Goal: Information Seeking & Learning: Understand process/instructions

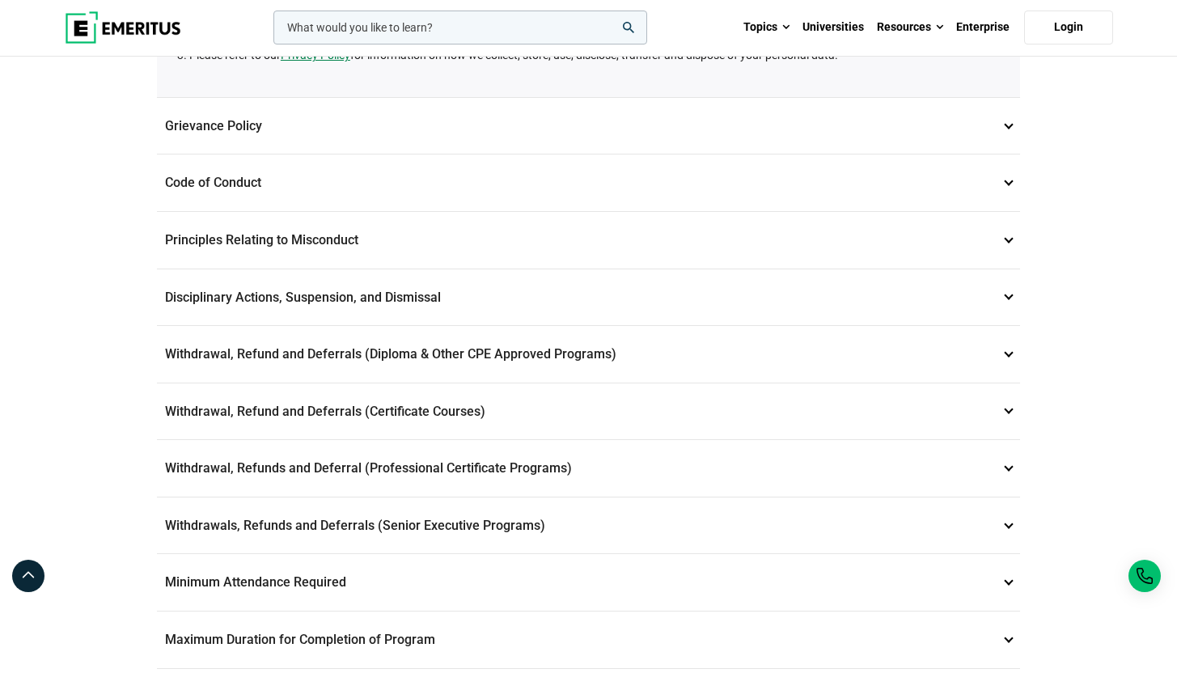
scroll to position [430, 0]
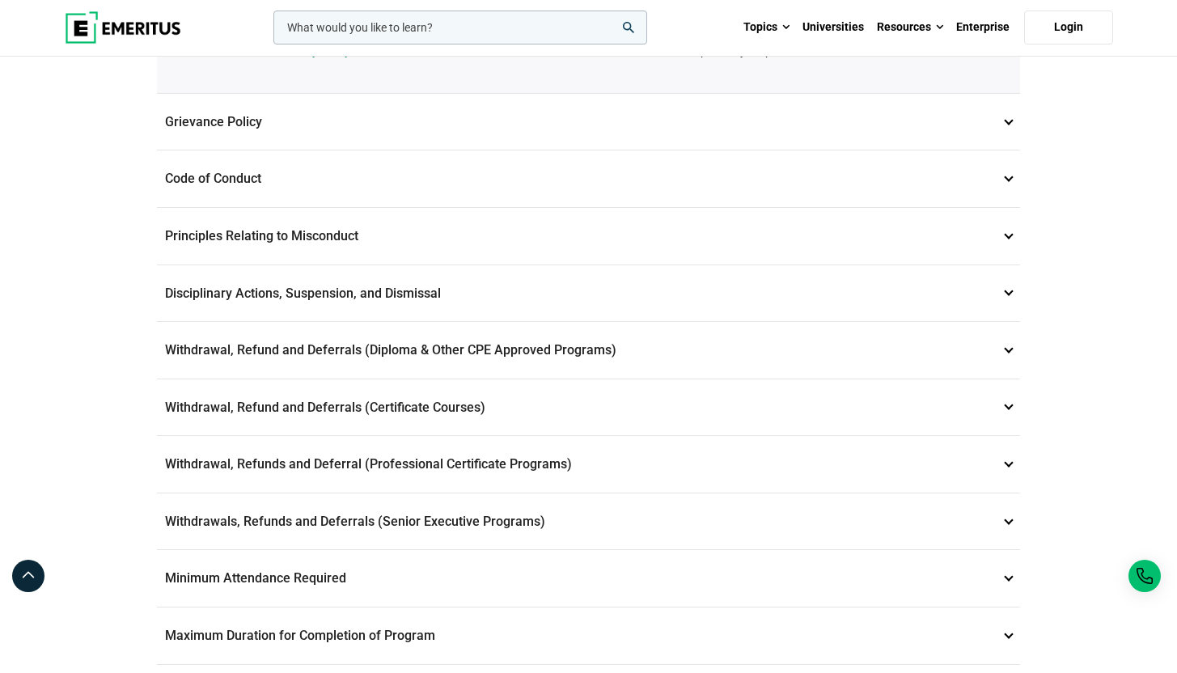
click at [596, 459] on p "Withdrawal, Refunds and Deferral (Professional Certificate Programs) 8" at bounding box center [588, 464] width 863 height 57
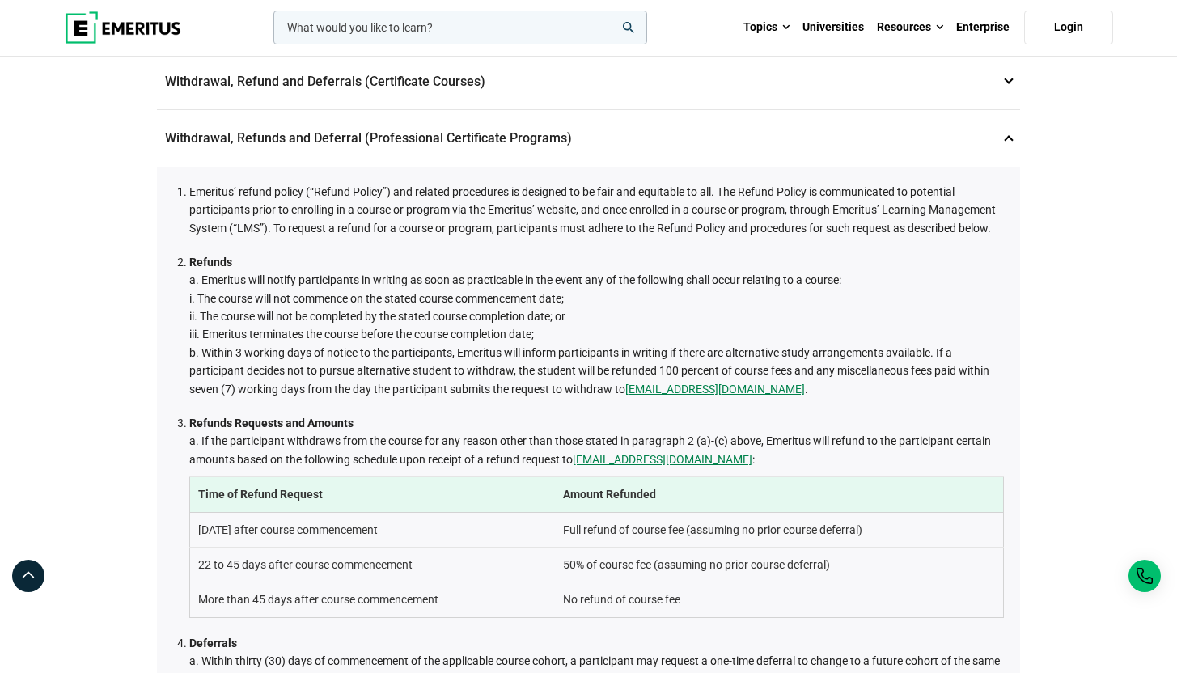
scroll to position [528, 0]
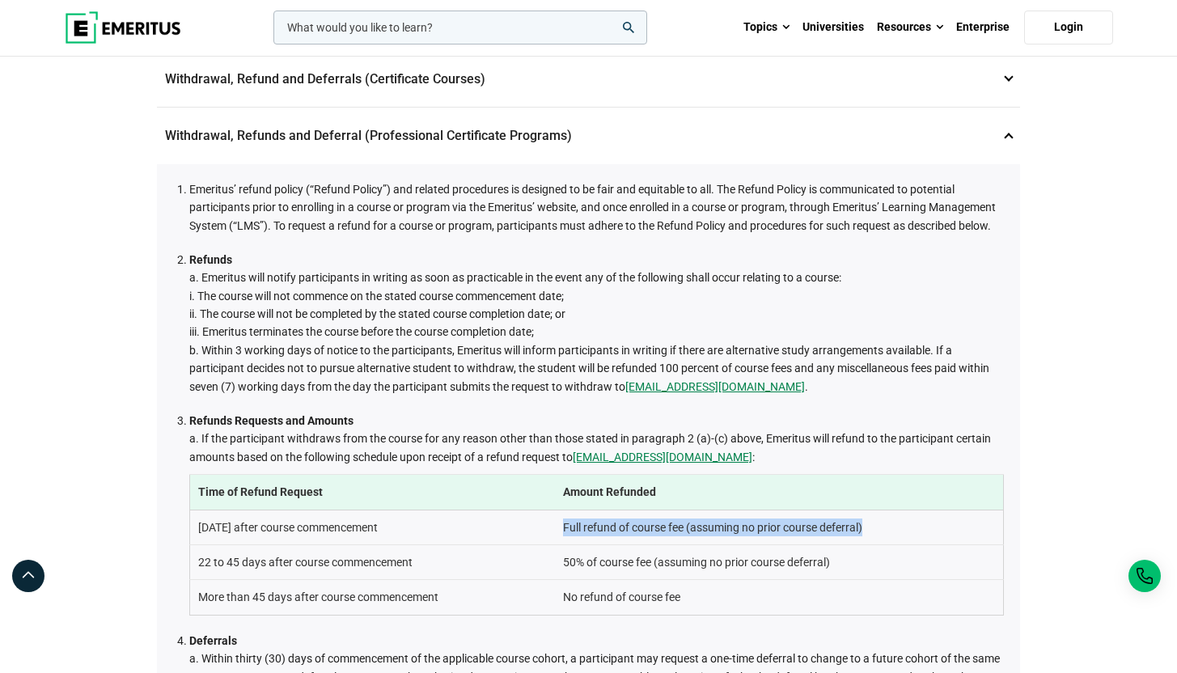
drag, startPoint x: 561, startPoint y: 528, endPoint x: 874, endPoint y: 529, distance: 313.1
click at [874, 529] on td "Full refund of course fee (assuming no prior course deferral)" at bounding box center [779, 527] width 449 height 35
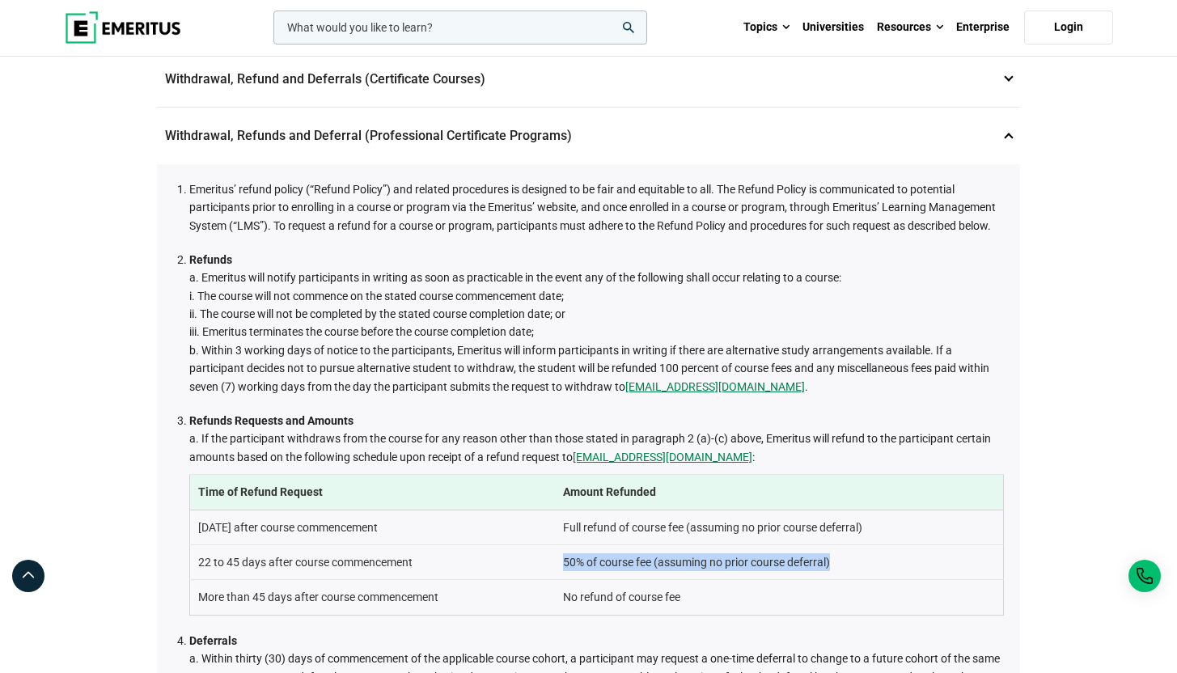
drag, startPoint x: 565, startPoint y: 564, endPoint x: 831, endPoint y: 573, distance: 266.3
click at [831, 573] on td "50% of course fee (assuming no prior course deferral)" at bounding box center [779, 562] width 449 height 35
drag, startPoint x: 836, startPoint y: 561, endPoint x: 565, endPoint y: 561, distance: 271.0
click at [565, 561] on td "50% of course fee (assuming no prior course deferral)" at bounding box center [779, 562] width 449 height 35
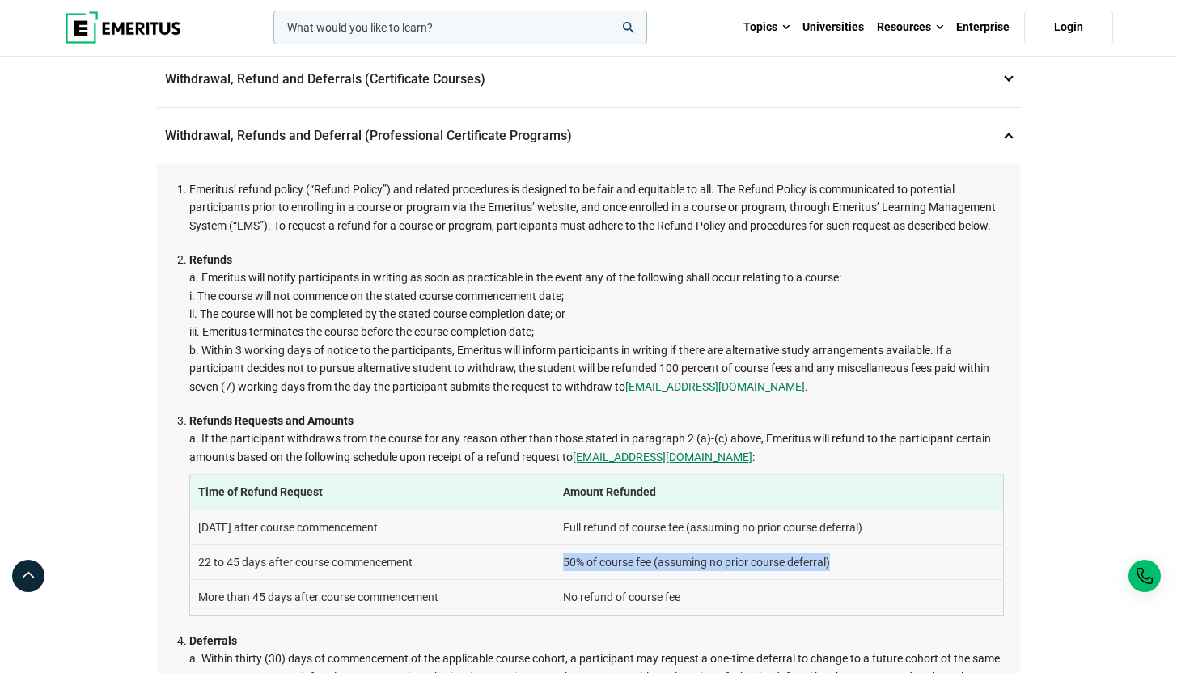
click at [565, 561] on td "50% of course fee (assuming no prior course deferral)" at bounding box center [779, 562] width 449 height 35
drag, startPoint x: 565, startPoint y: 561, endPoint x: 837, endPoint y: 566, distance: 272.7
click at [838, 566] on td "50% of course fee (assuming no prior course deferral)" at bounding box center [779, 562] width 449 height 35
click at [837, 566] on td "50% of course fee (assuming no prior course deferral)" at bounding box center [779, 562] width 449 height 35
drag, startPoint x: 838, startPoint y: 560, endPoint x: 560, endPoint y: 562, distance: 278.3
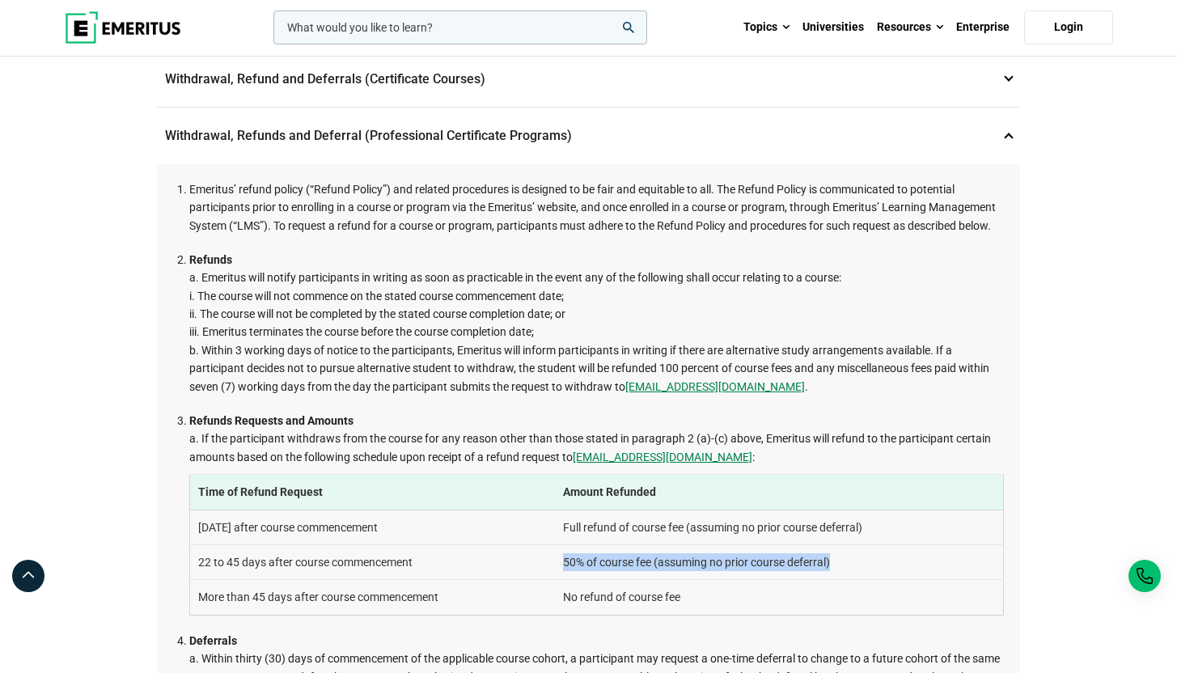
click at [560, 562] on td "50% of course fee (assuming no prior course deferral)" at bounding box center [779, 562] width 449 height 35
drag, startPoint x: 562, startPoint y: 561, endPoint x: 849, endPoint y: 561, distance: 287.2
click at [849, 561] on td "50% of course fee (assuming no prior course deferral)" at bounding box center [779, 562] width 449 height 35
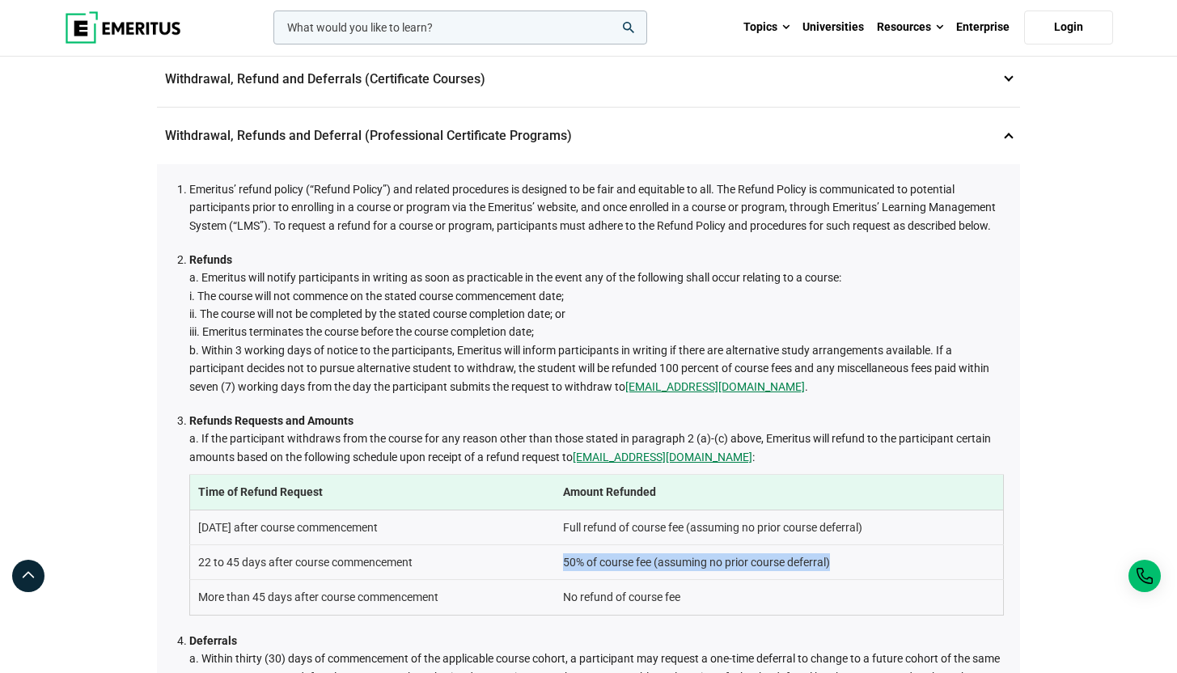
drag, startPoint x: 849, startPoint y: 561, endPoint x: 564, endPoint y: 566, distance: 285.6
click at [563, 566] on td "50% of course fee (assuming no prior course deferral)" at bounding box center [779, 562] width 449 height 35
click at [564, 566] on td "50% of course fee (assuming no prior course deferral)" at bounding box center [779, 562] width 449 height 35
